Goal: Understand process/instructions: Learn how to perform a task or action

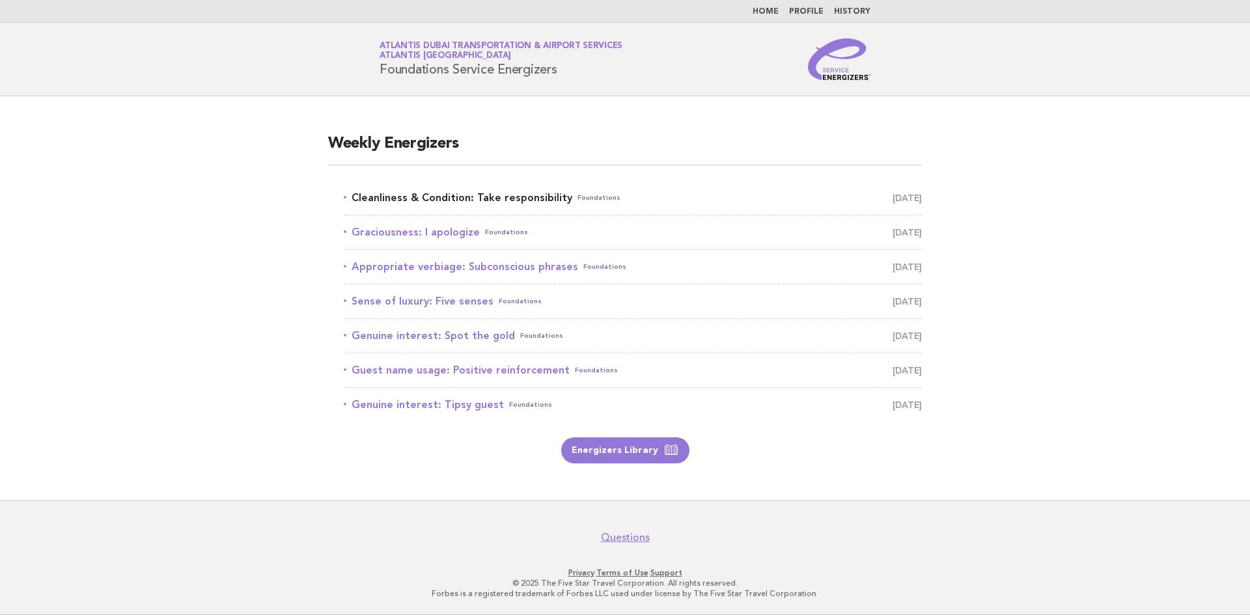
click at [542, 191] on link "Cleanliness & Condition: Take responsibility Foundations September 8" at bounding box center [633, 198] width 578 height 18
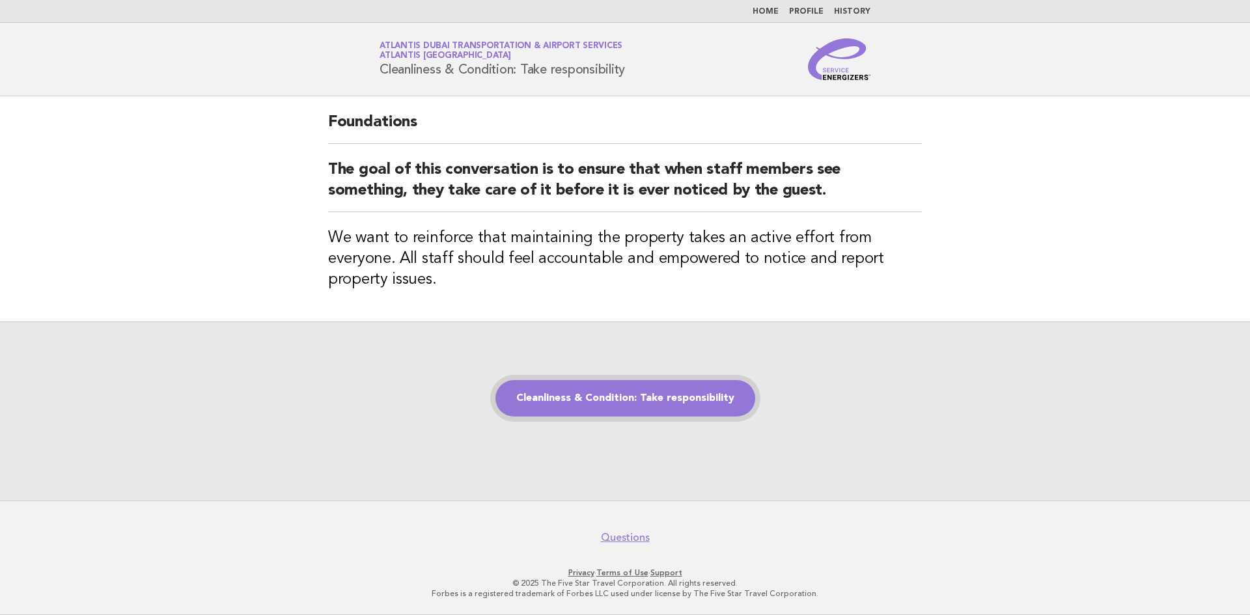
click at [675, 394] on link "Cleanliness & Condition: Take responsibility" at bounding box center [625, 398] width 260 height 36
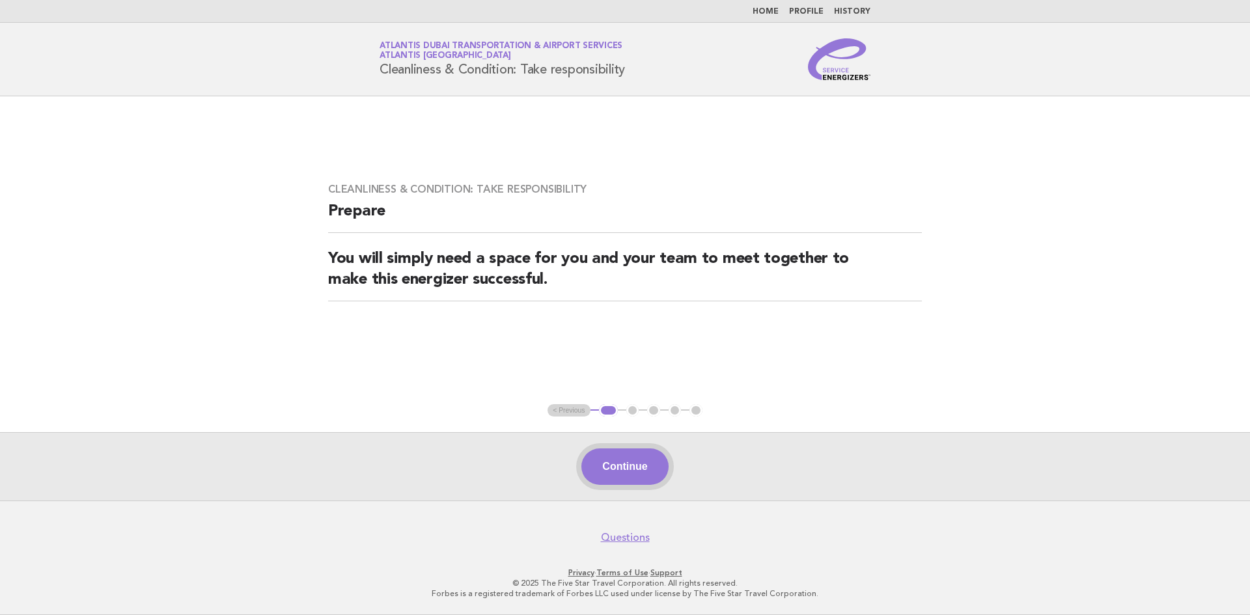
click at [647, 462] on button "Continue" at bounding box center [624, 467] width 87 height 36
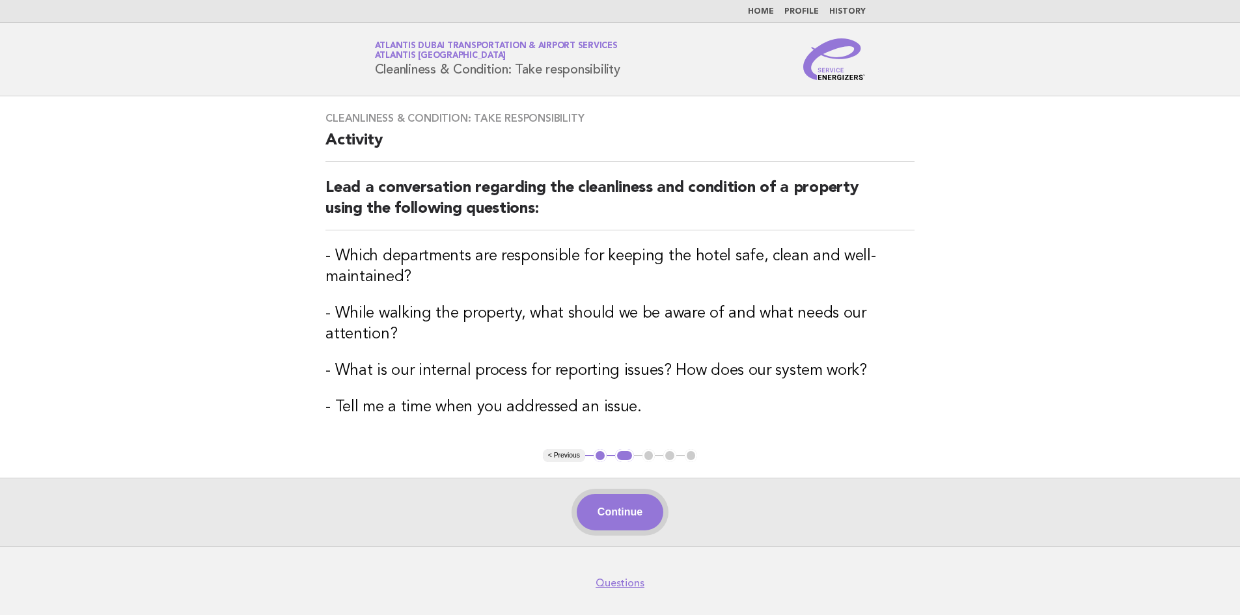
click at [644, 514] on button "Continue" at bounding box center [620, 512] width 87 height 36
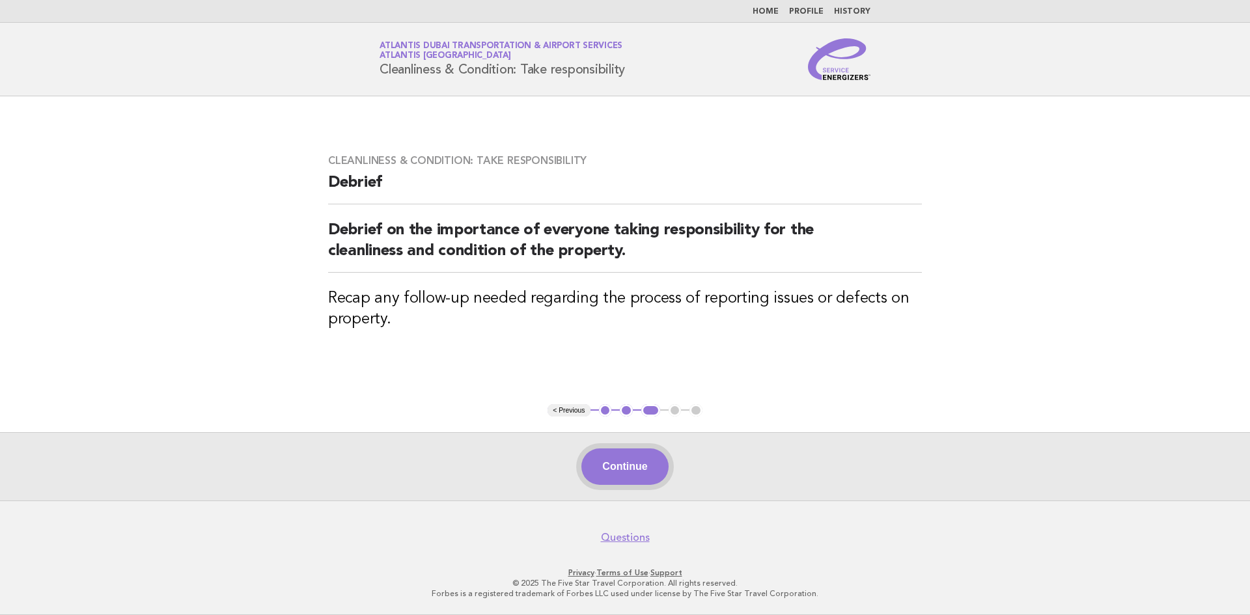
click at [611, 466] on button "Continue" at bounding box center [624, 467] width 87 height 36
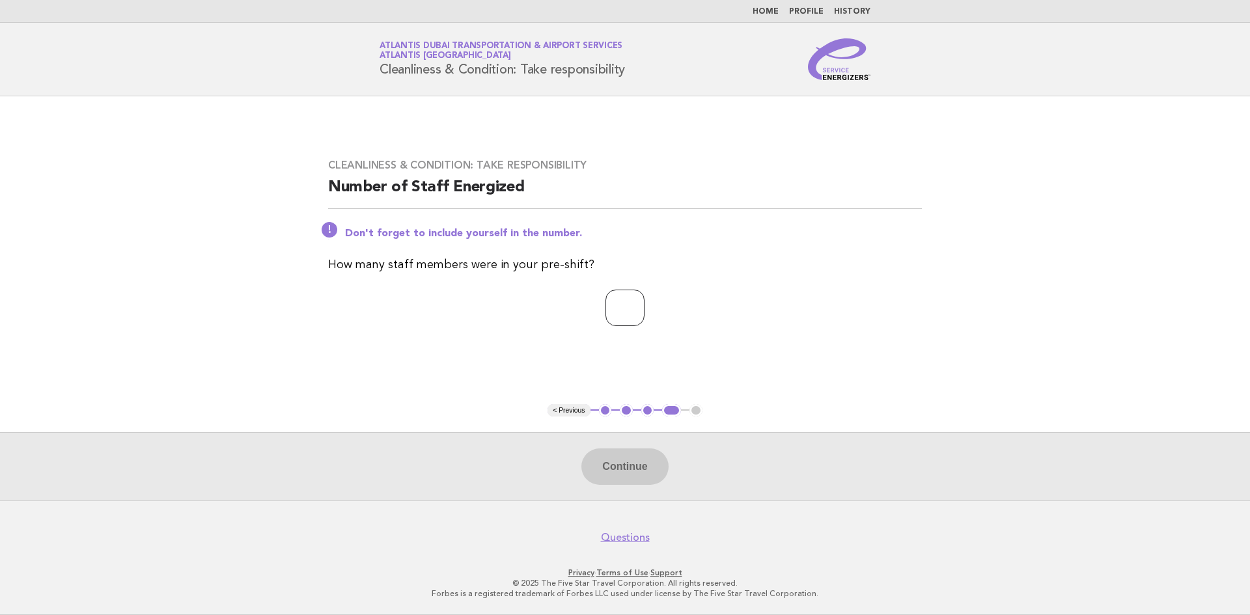
click at [613, 311] on input "number" at bounding box center [624, 308] width 39 height 36
type input "*"
click at [657, 482] on button "Continue" at bounding box center [624, 467] width 87 height 36
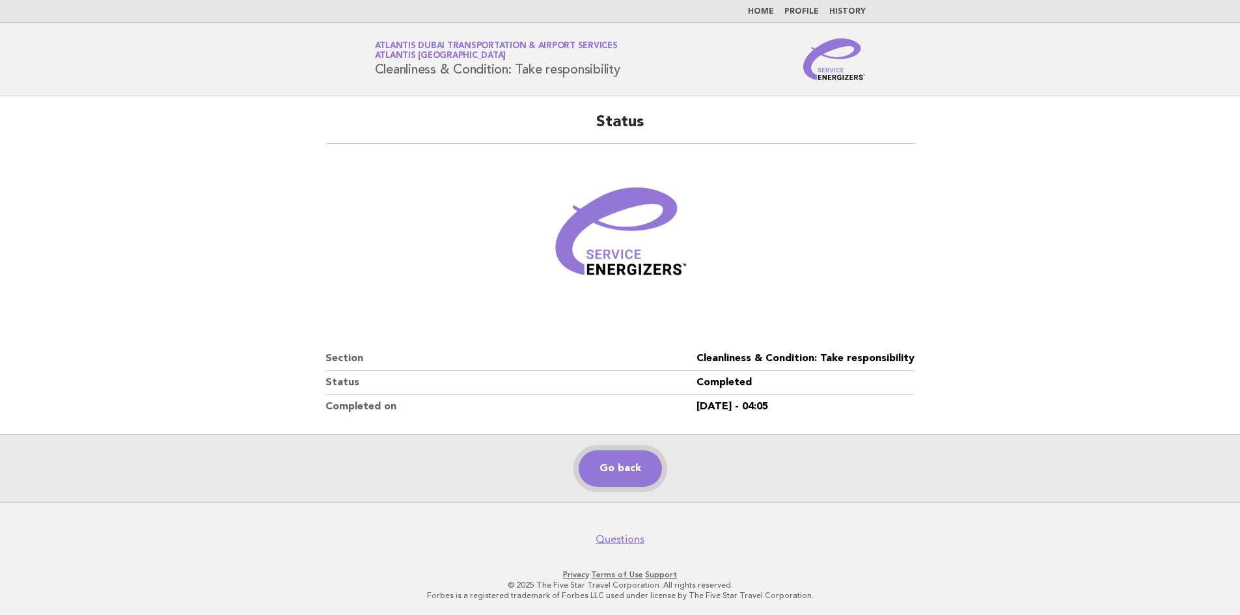
click at [644, 456] on link "Go back" at bounding box center [620, 469] width 83 height 36
